Goal: Transaction & Acquisition: Book appointment/travel/reservation

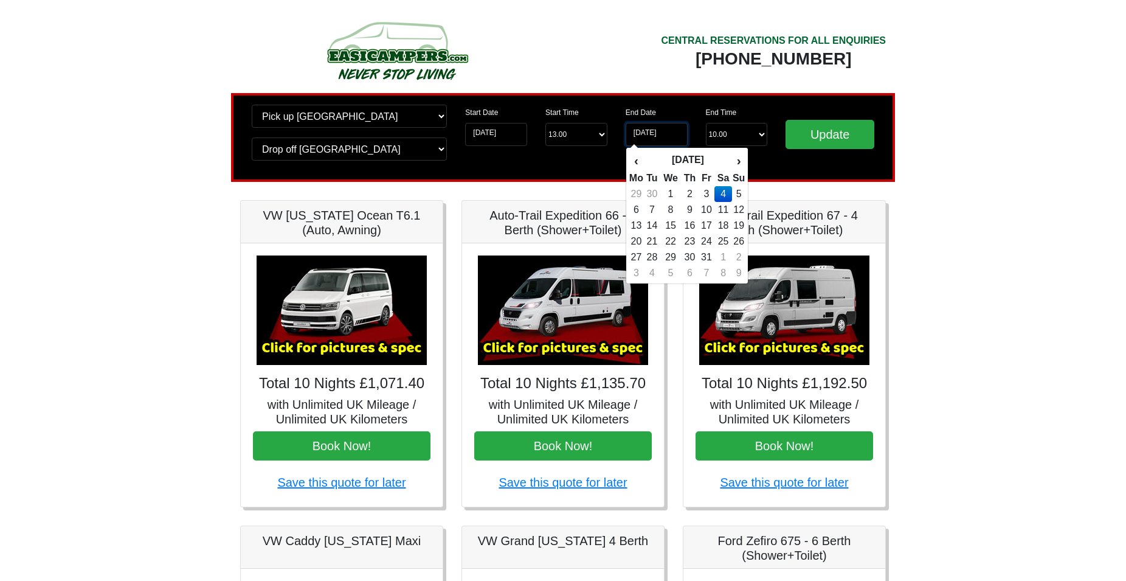
click at [646, 133] on input "04-10-2025" at bounding box center [657, 134] width 62 height 23
click at [637, 164] on th "‹" at bounding box center [636, 160] width 15 height 21
click at [724, 257] on td "27" at bounding box center [723, 257] width 18 height 16
type input "[DATE]"
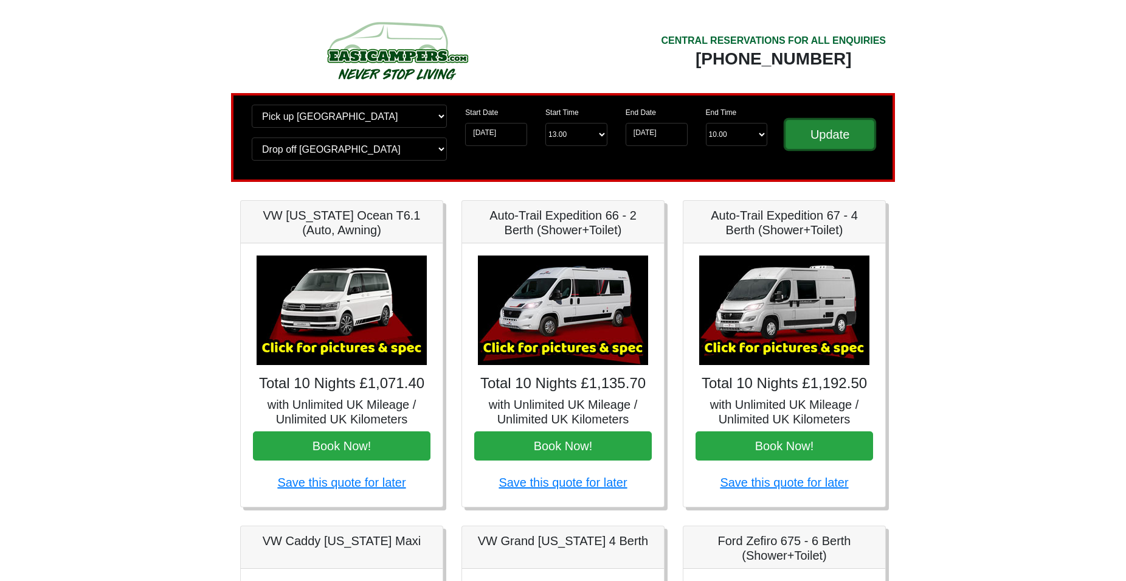
click at [826, 129] on input "Update" at bounding box center [829, 134] width 89 height 29
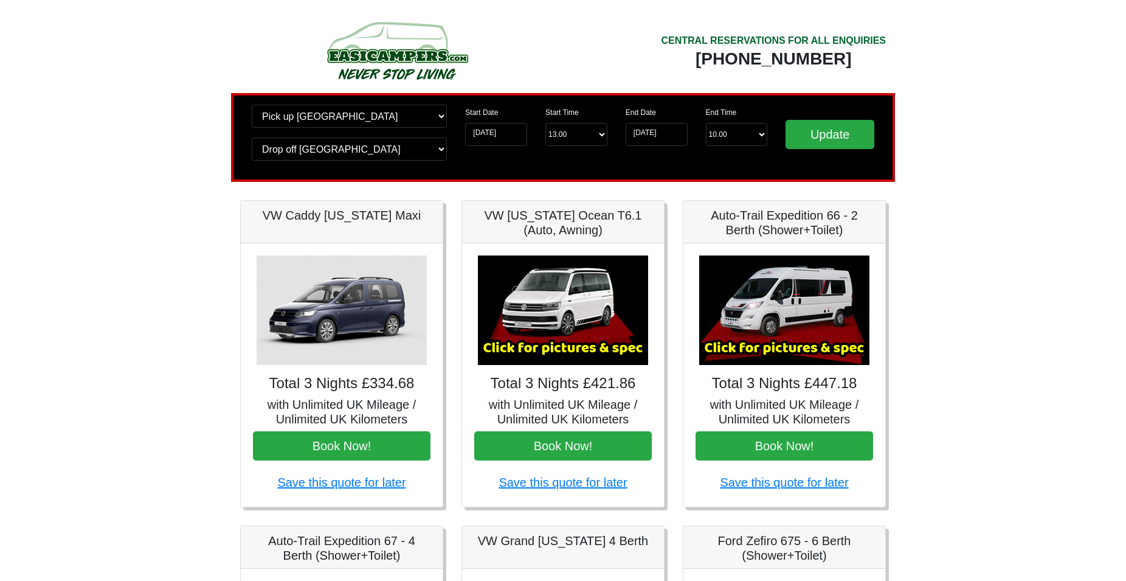
click at [764, 317] on img at bounding box center [784, 309] width 170 height 109
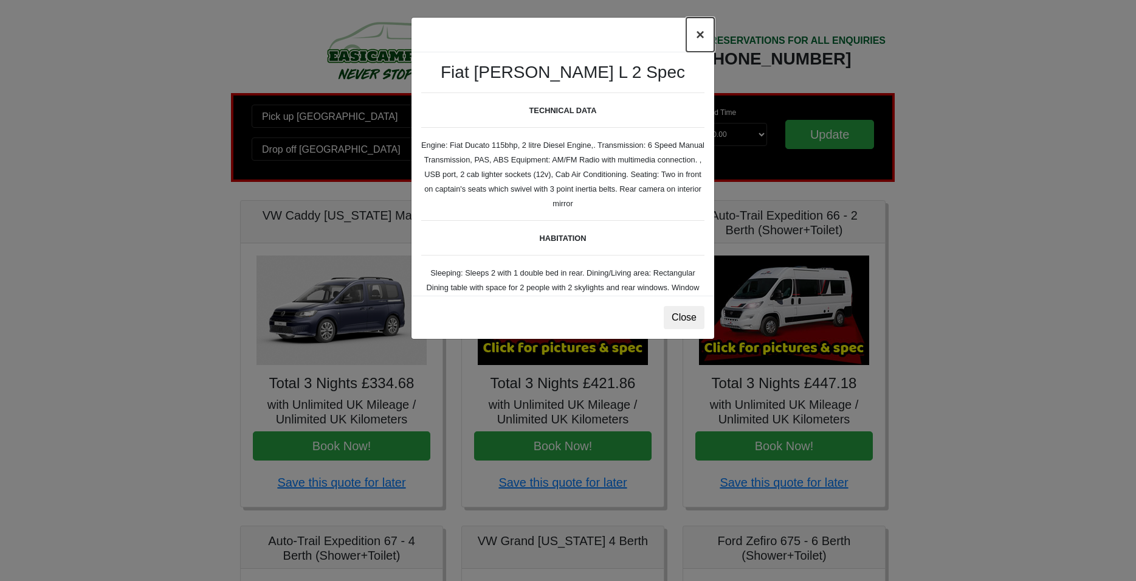
click at [700, 41] on button "×" at bounding box center [700, 35] width 28 height 34
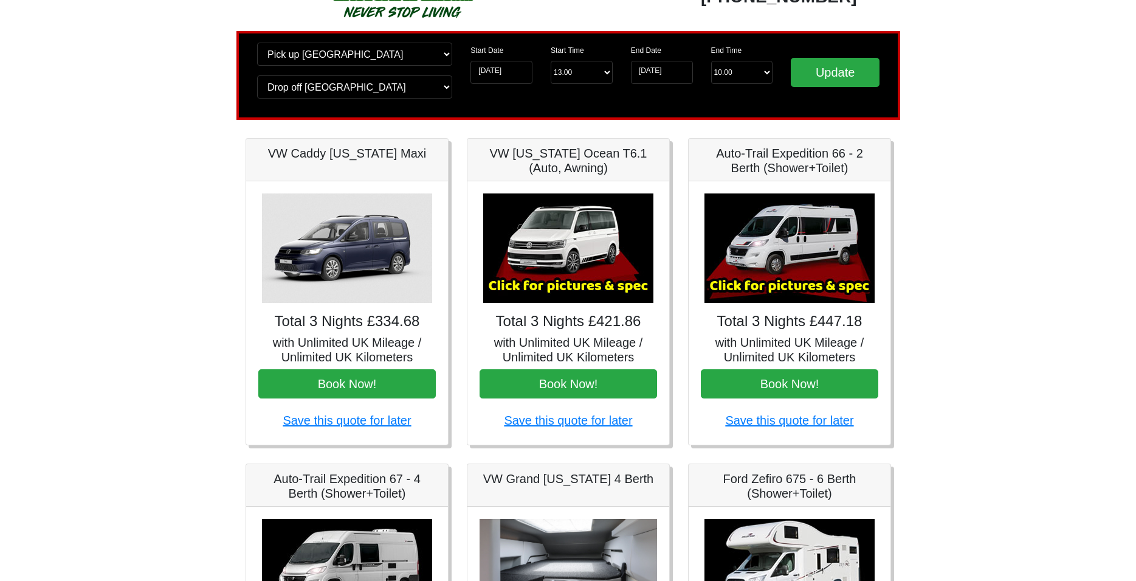
scroll to position [310, 0]
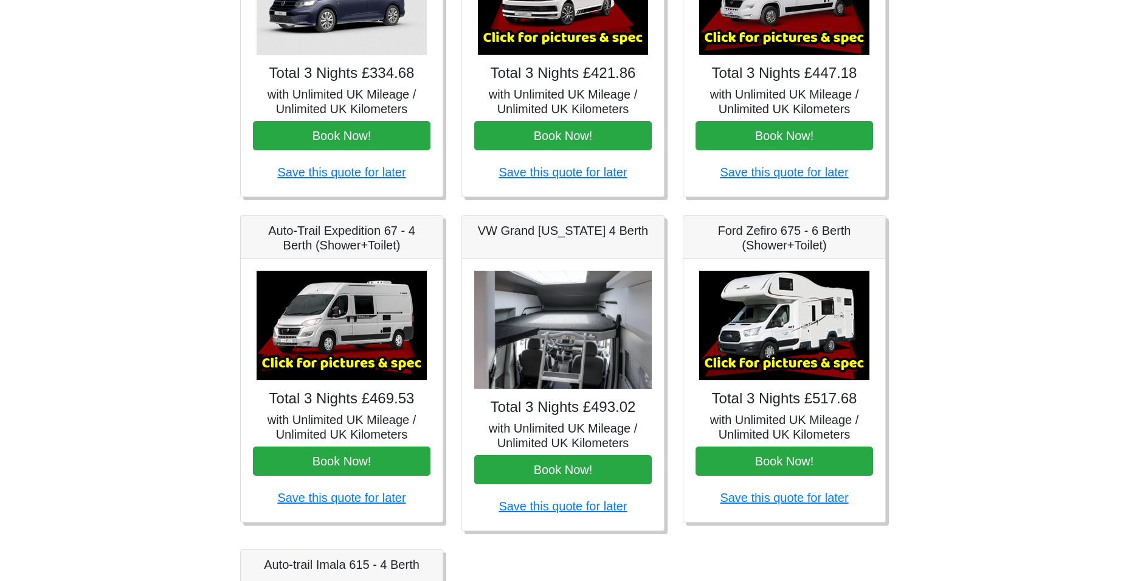
click at [783, 340] on img at bounding box center [784, 325] width 170 height 109
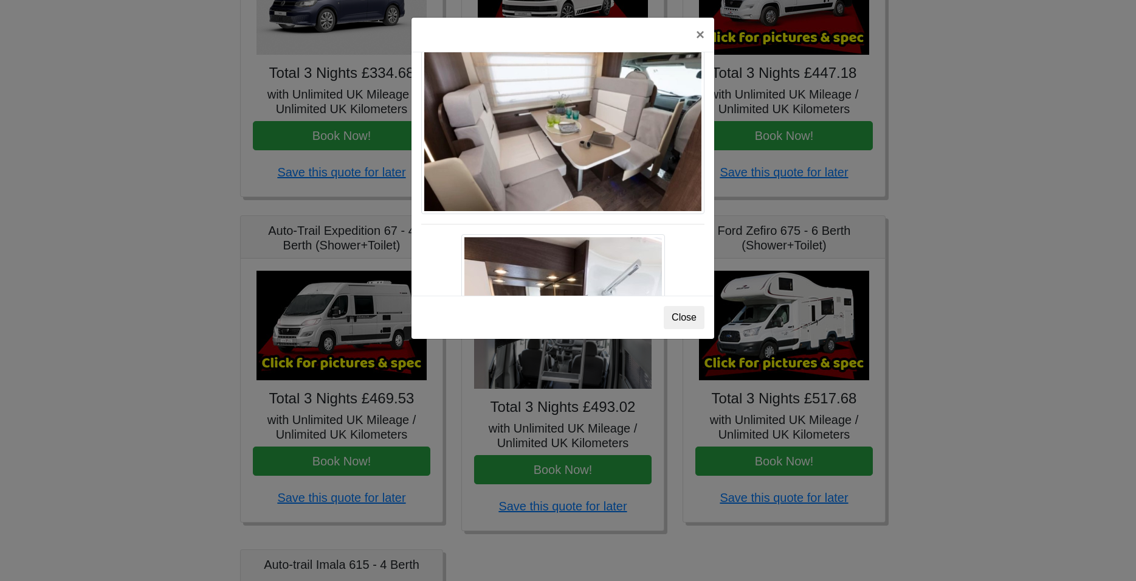
click at [585, 184] on img at bounding box center [562, 122] width 283 height 185
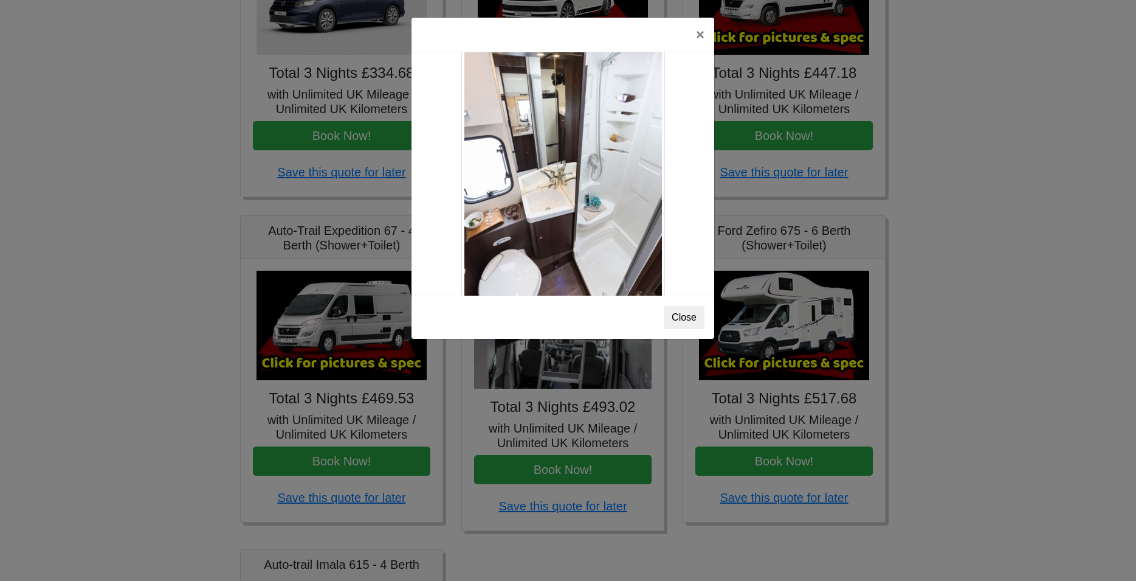
click at [582, 195] on img at bounding box center [563, 153] width 204 height 298
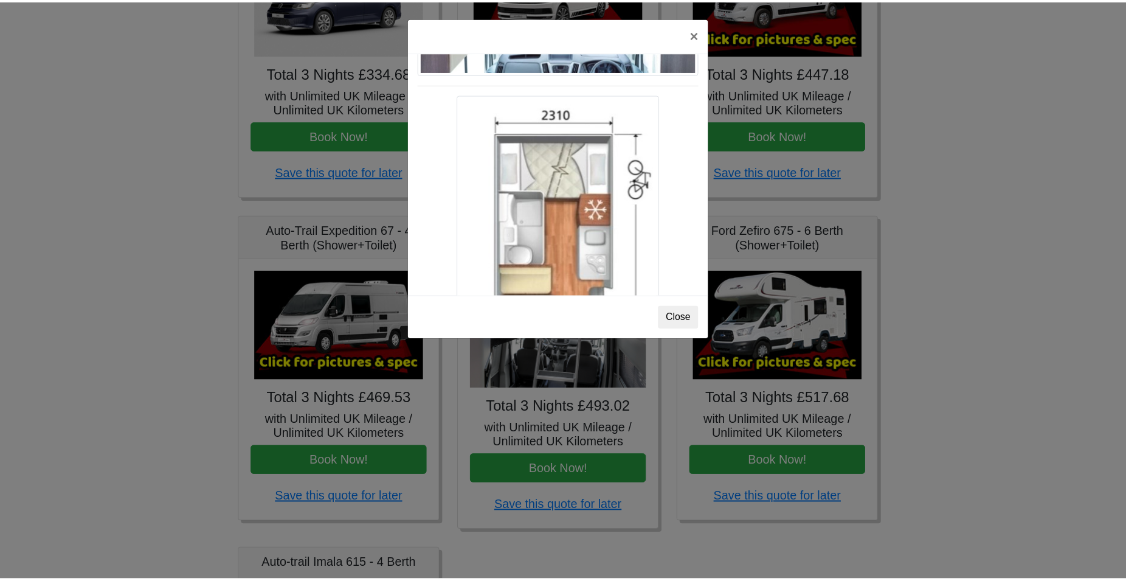
scroll to position [2143, 0]
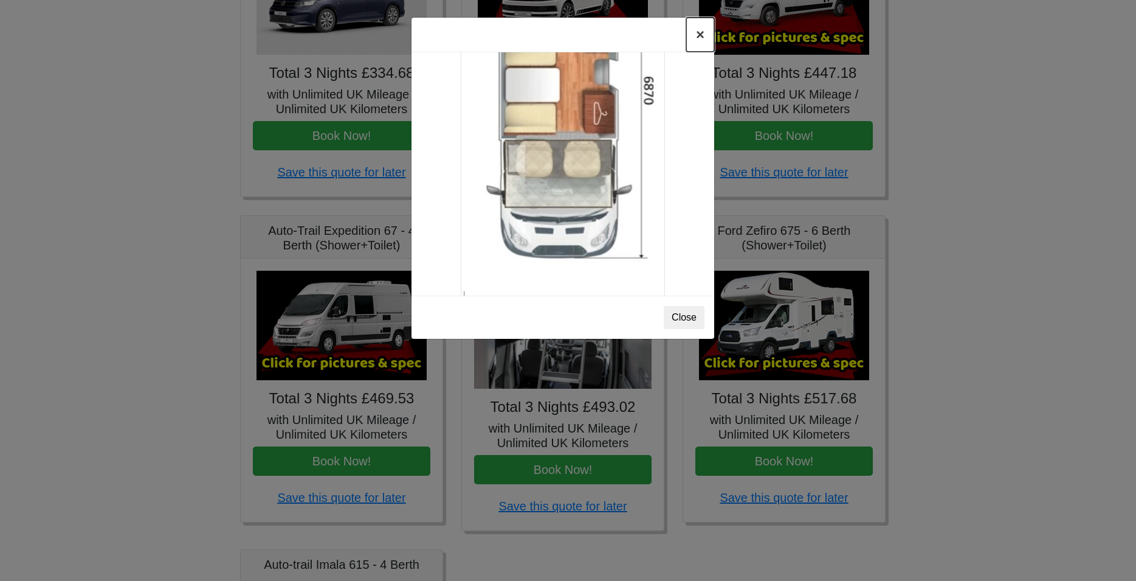
click at [695, 33] on button "×" at bounding box center [700, 35] width 28 height 34
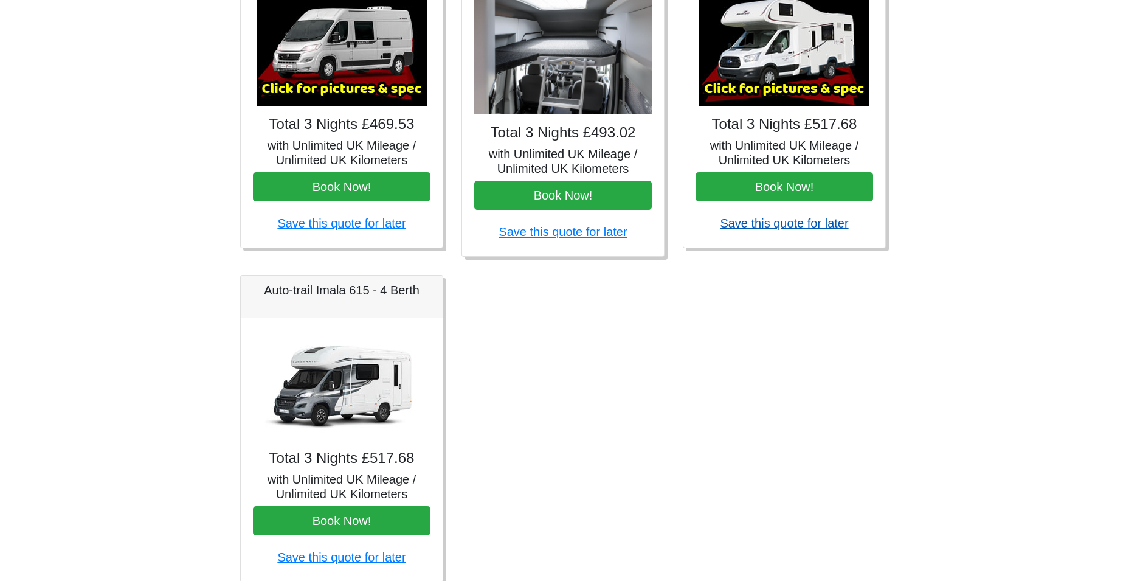
scroll to position [633, 0]
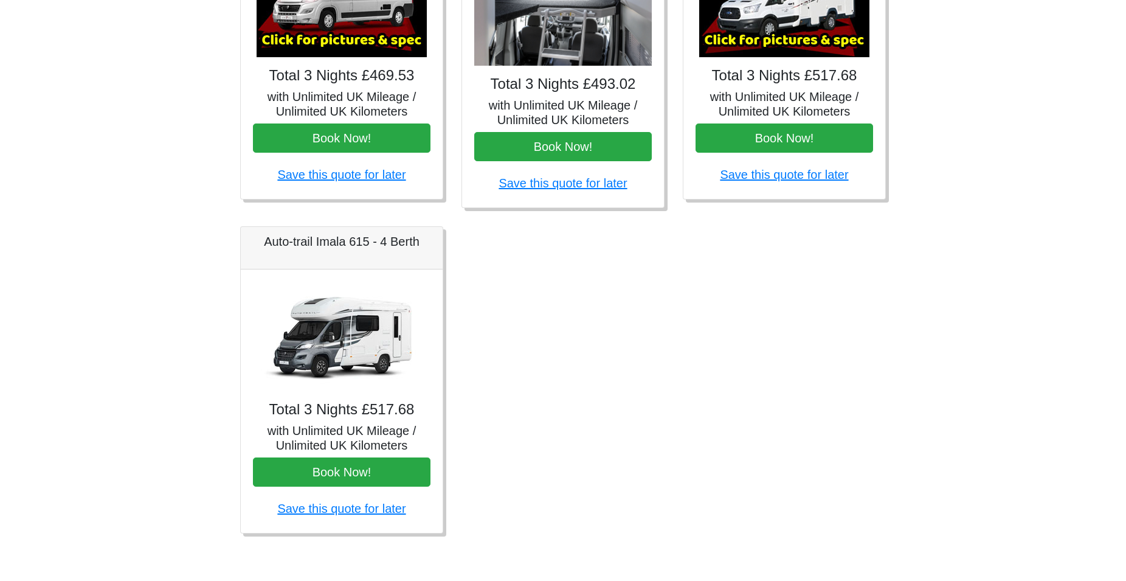
click at [349, 340] on img at bounding box center [342, 335] width 170 height 109
click at [347, 345] on img at bounding box center [342, 335] width 170 height 109
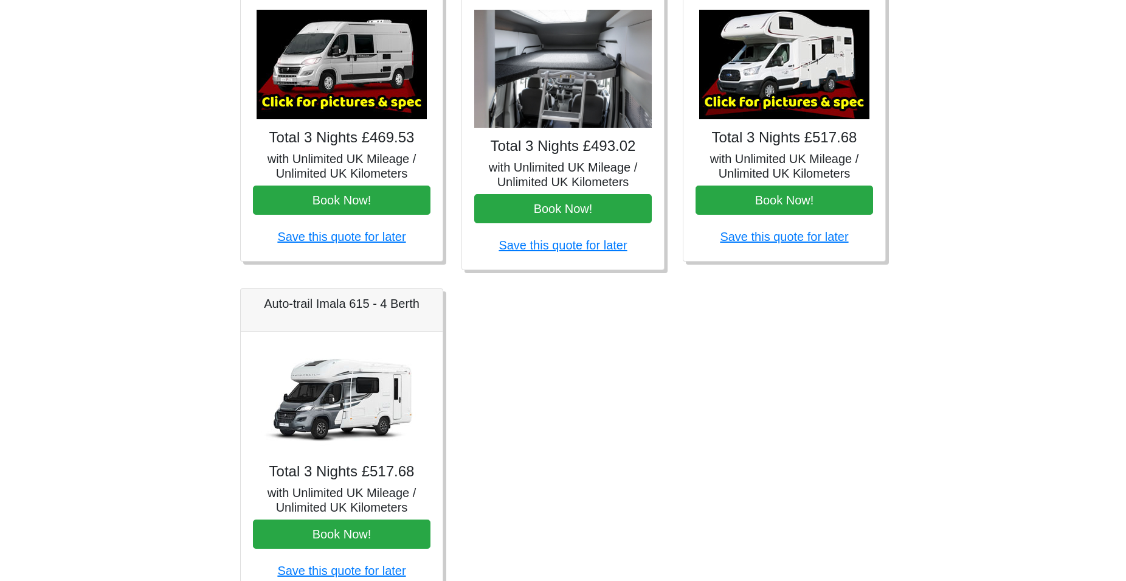
click at [360, 365] on img at bounding box center [342, 397] width 170 height 109
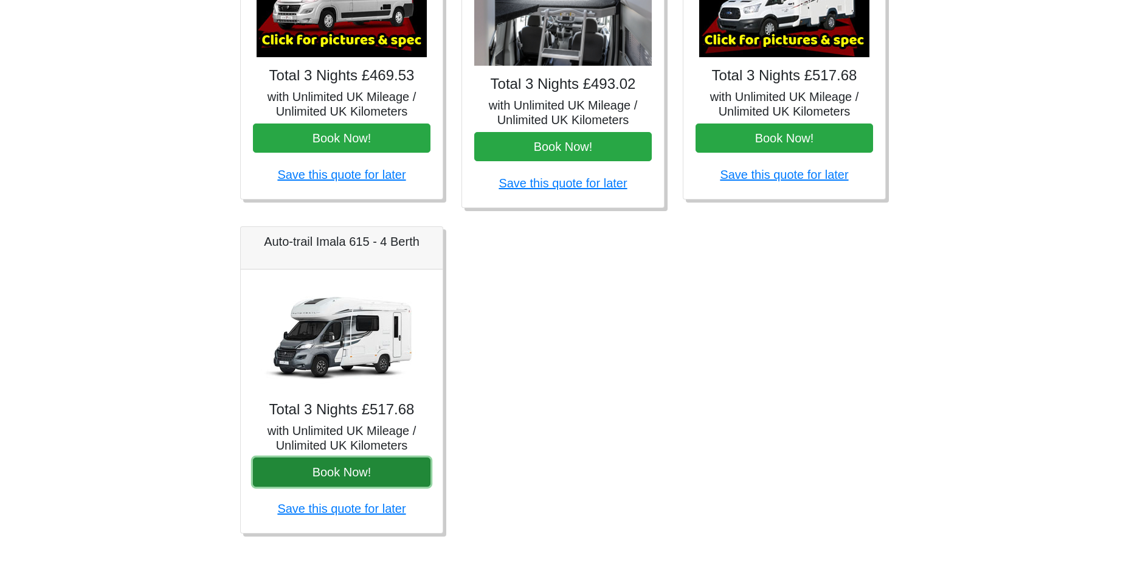
click at [354, 480] on button "Book Now!" at bounding box center [342, 471] width 178 height 29
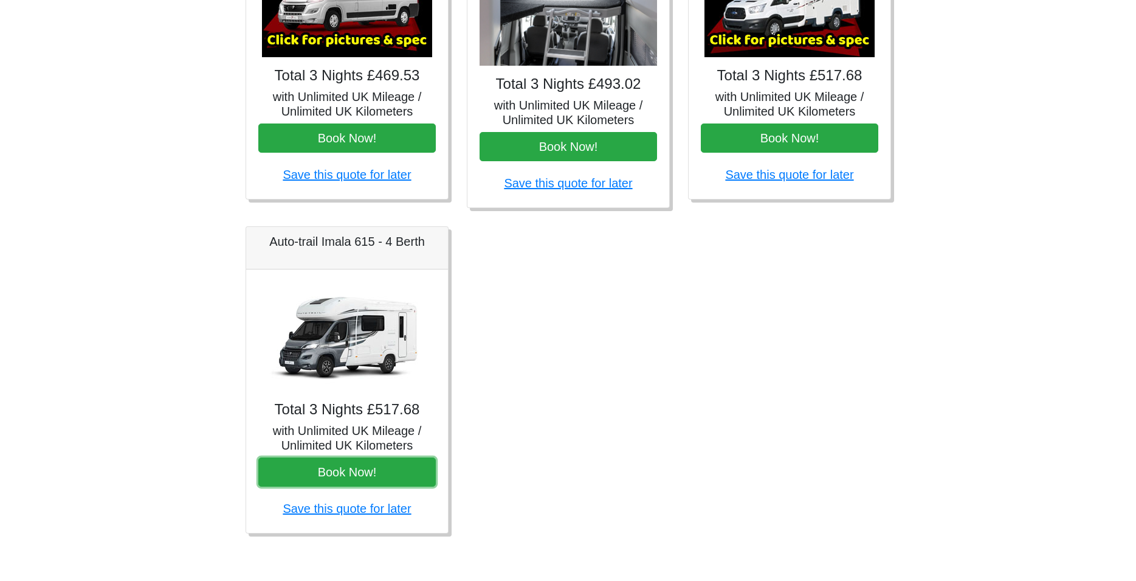
scroll to position [385, 0]
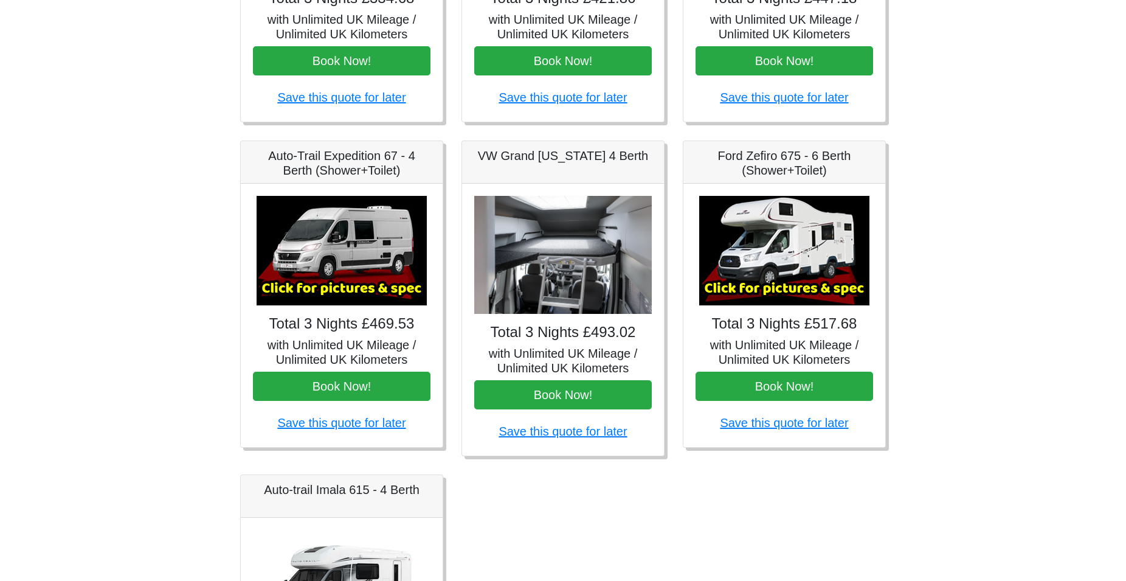
click at [734, 263] on img at bounding box center [784, 250] width 170 height 109
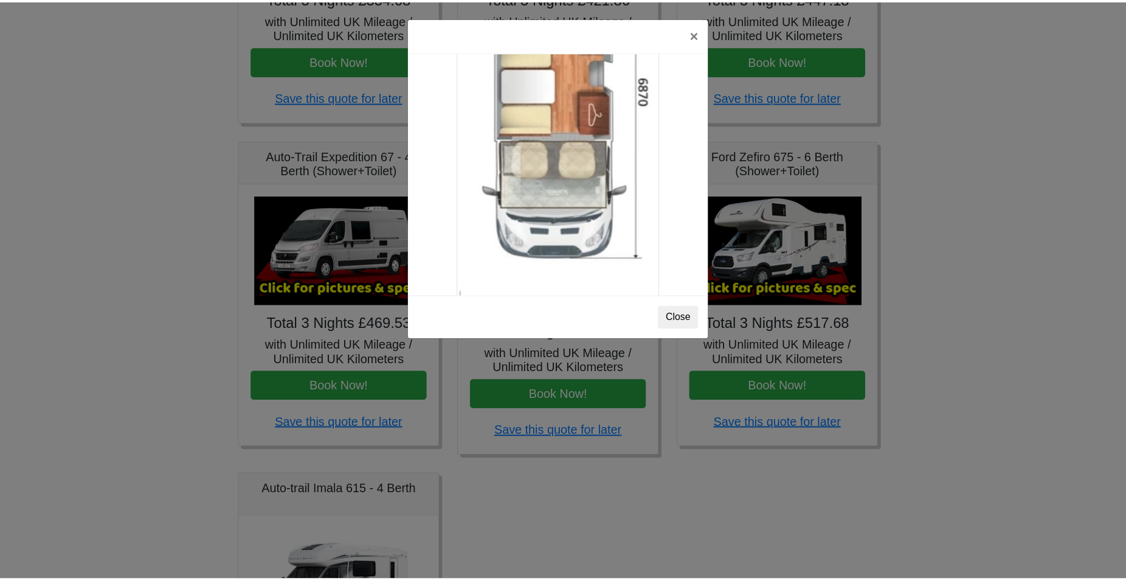
scroll to position [2143, 0]
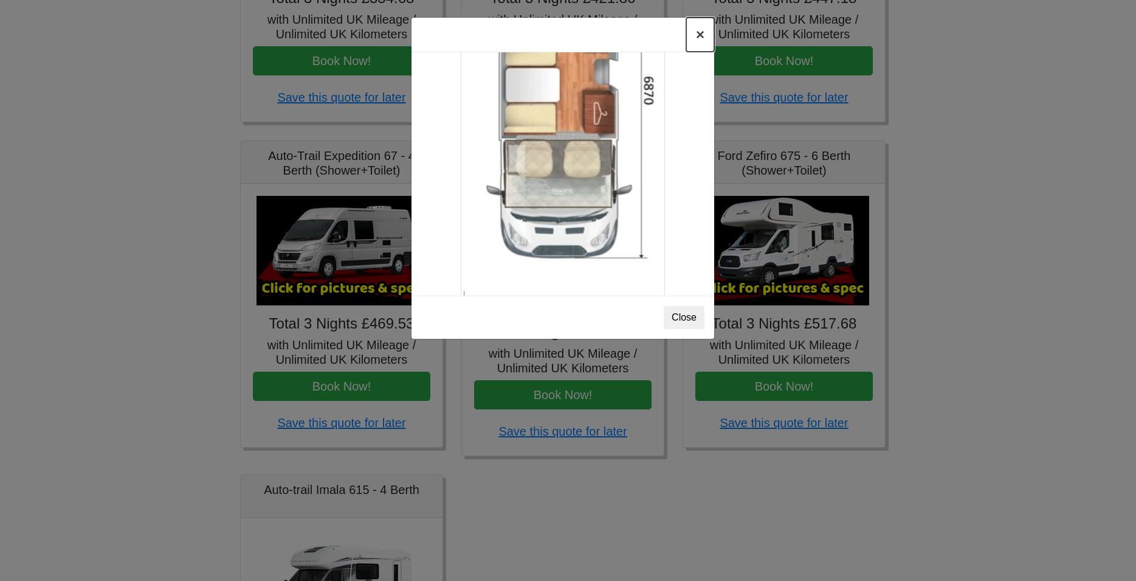
click at [703, 28] on button "×" at bounding box center [700, 35] width 28 height 34
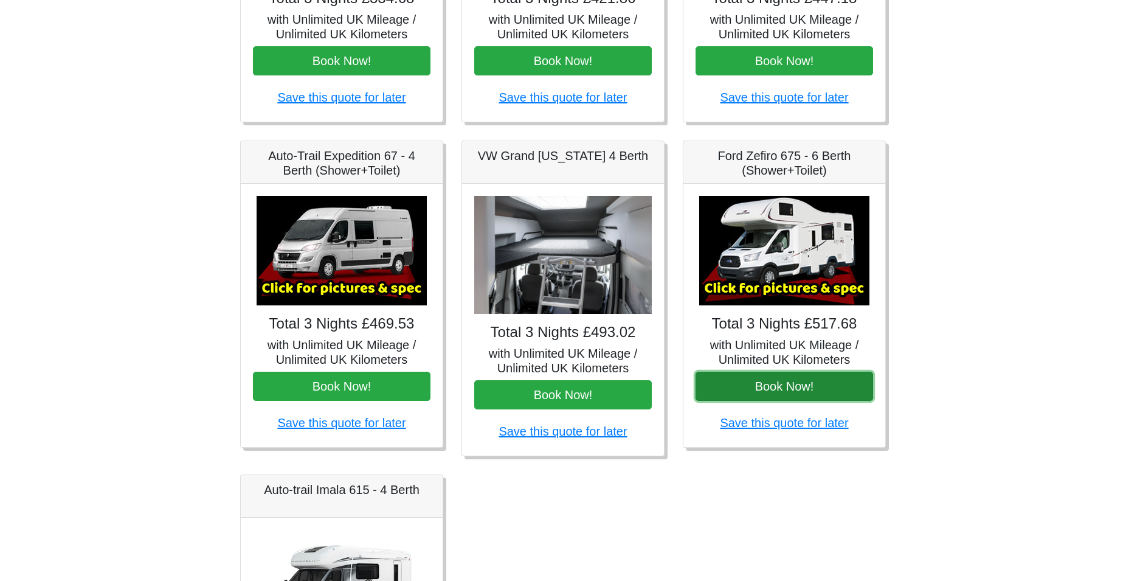
click at [785, 385] on button "Book Now!" at bounding box center [784, 385] width 178 height 29
